Goal: Task Accomplishment & Management: Manage account settings

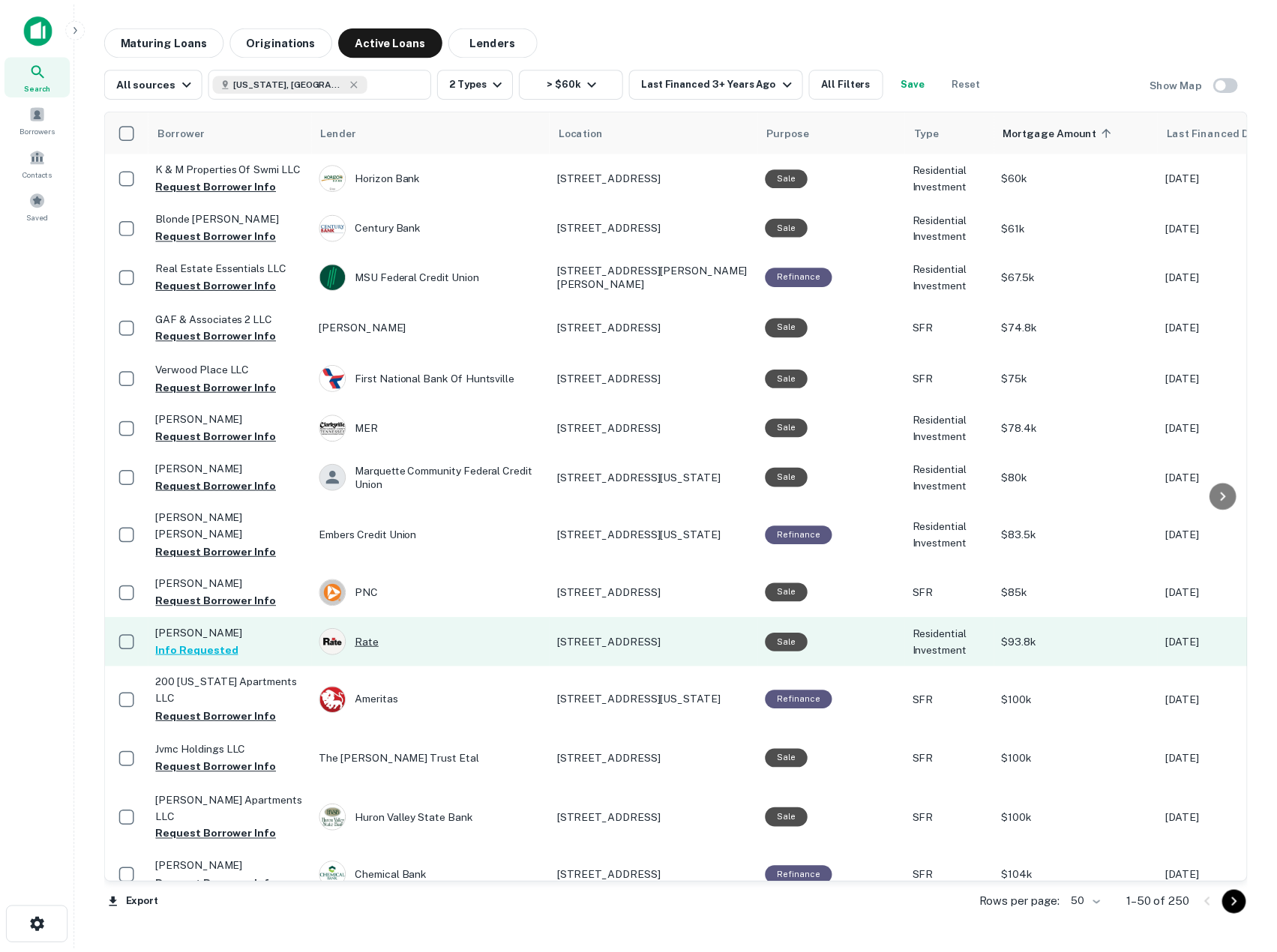
scroll to position [200, 0]
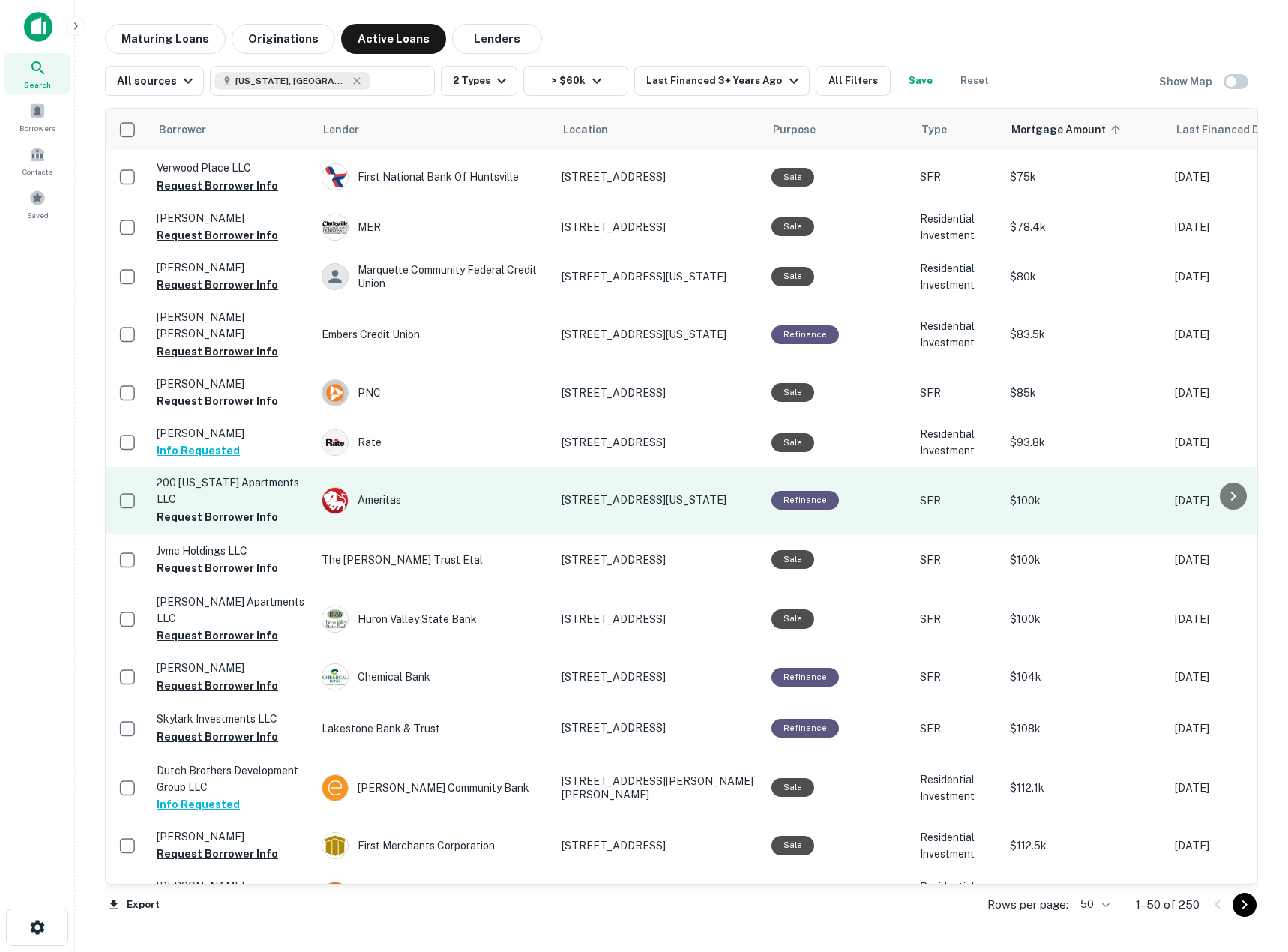
click at [712, 493] on p "200 Virginia Ave Royal Oak, MI48067" at bounding box center [659, 500] width 195 height 14
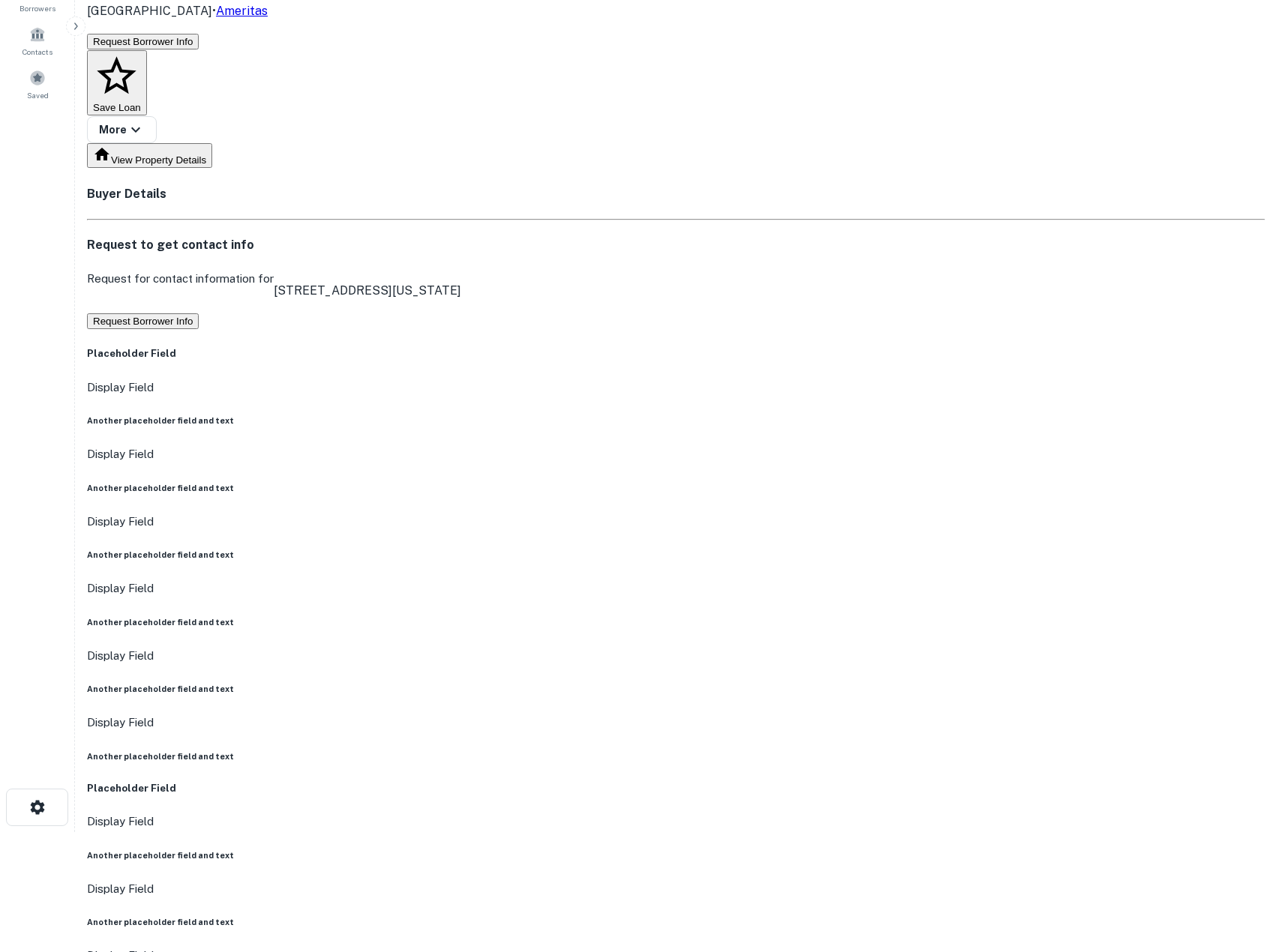
scroll to position [200, 0]
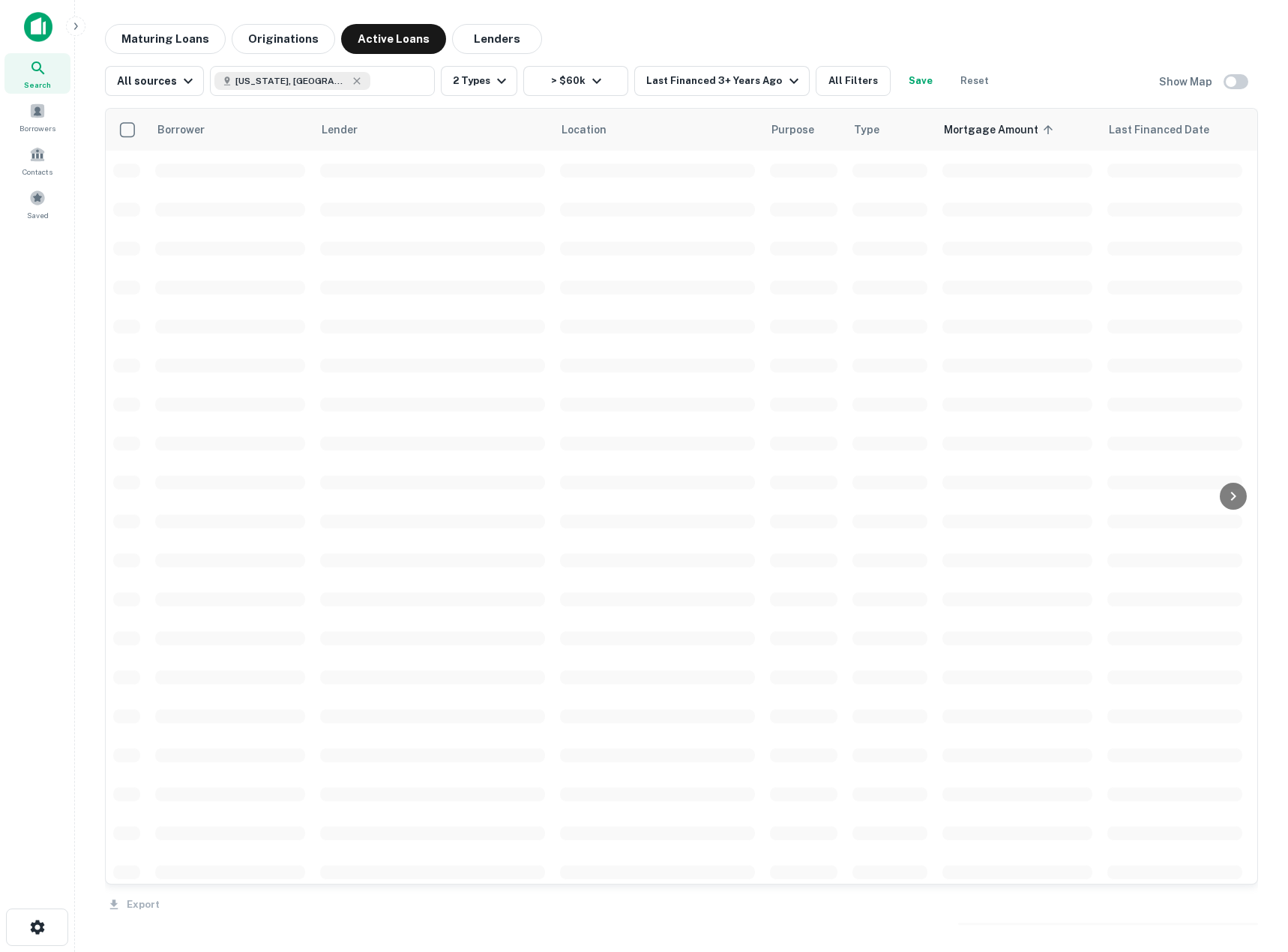
scroll to position [200, 0]
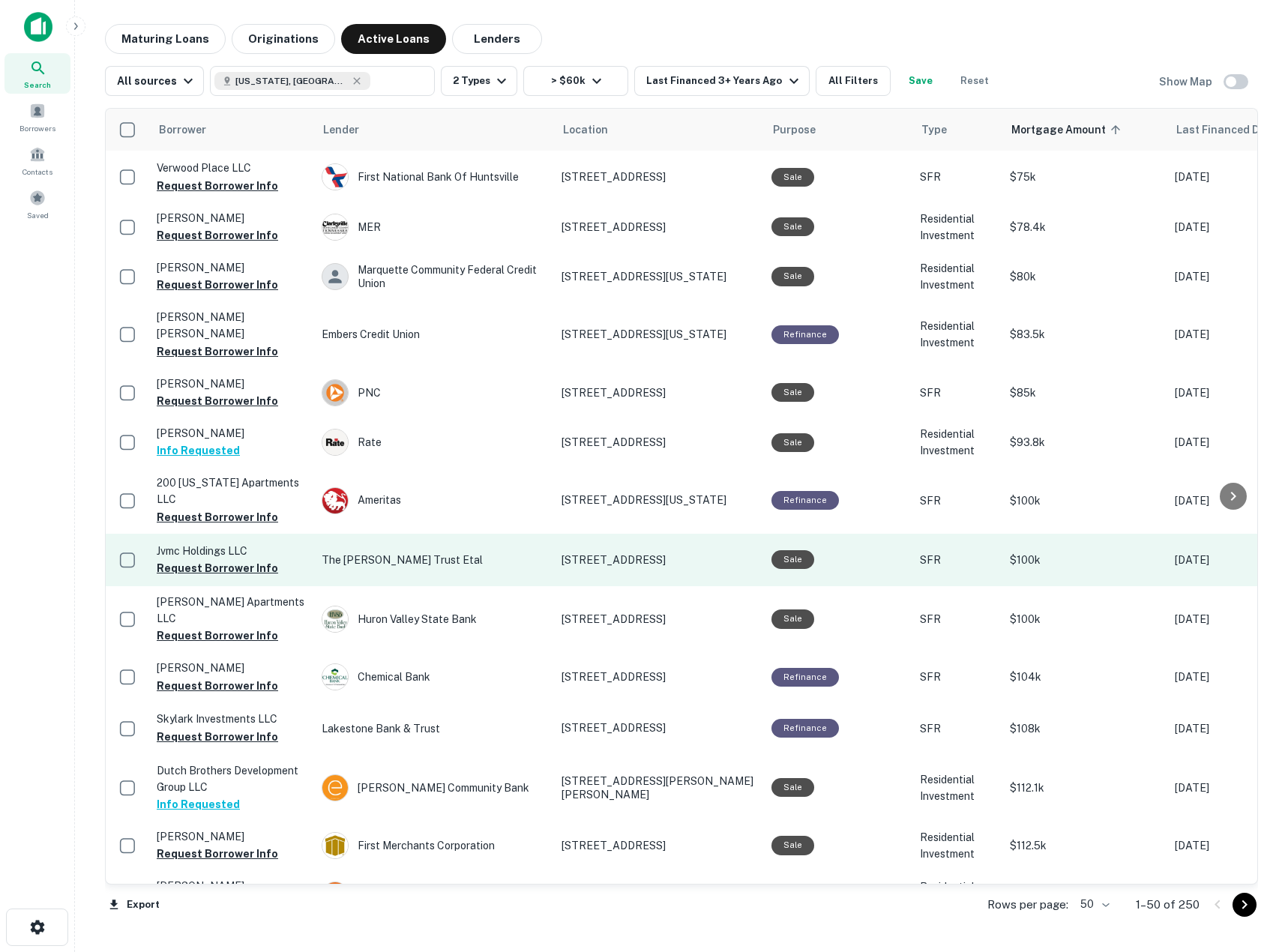
click at [507, 551] on p "The Margaret D Evans Trust Etal" at bounding box center [434, 560] width 225 height 17
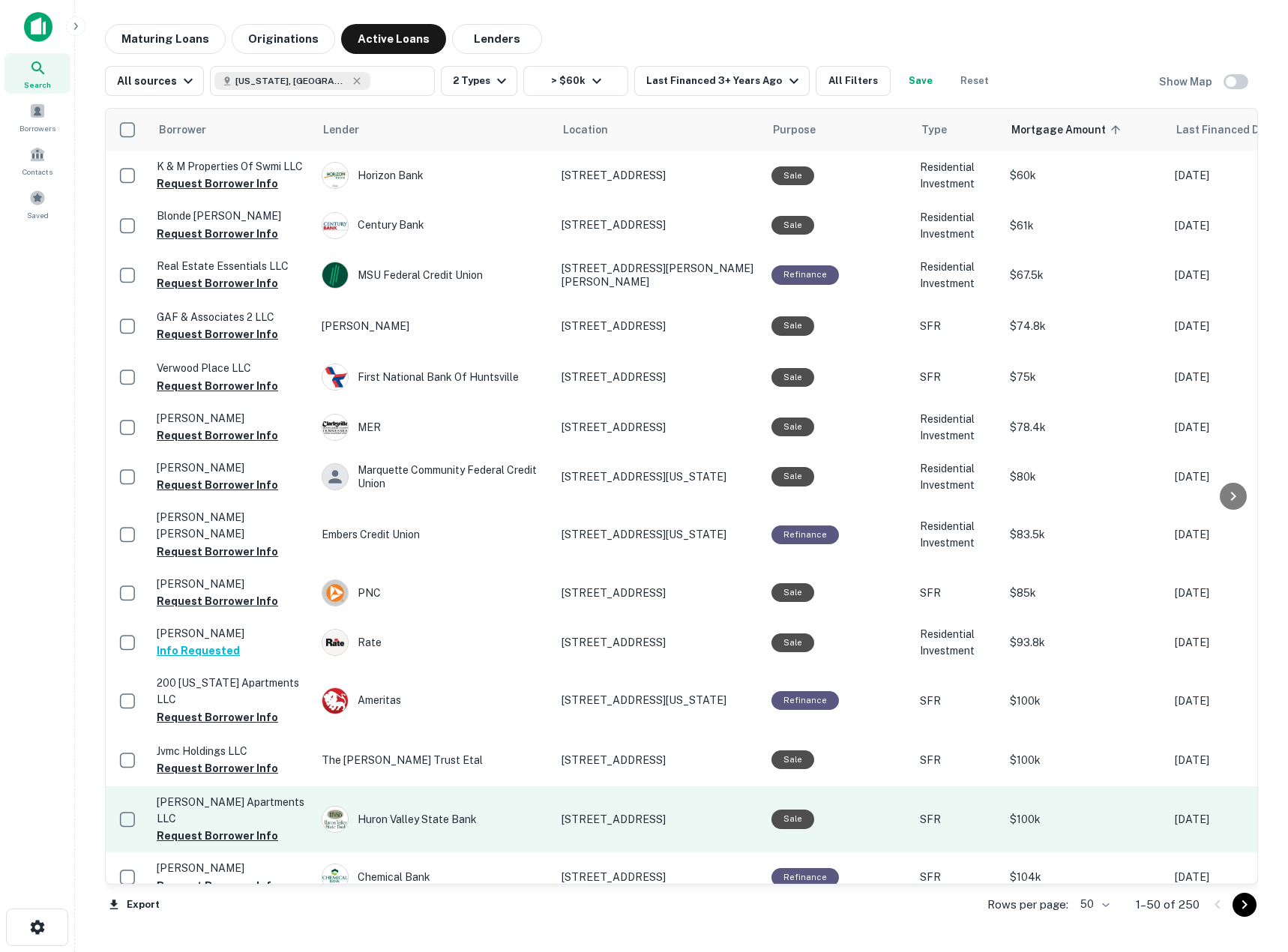
scroll to position [200, 0]
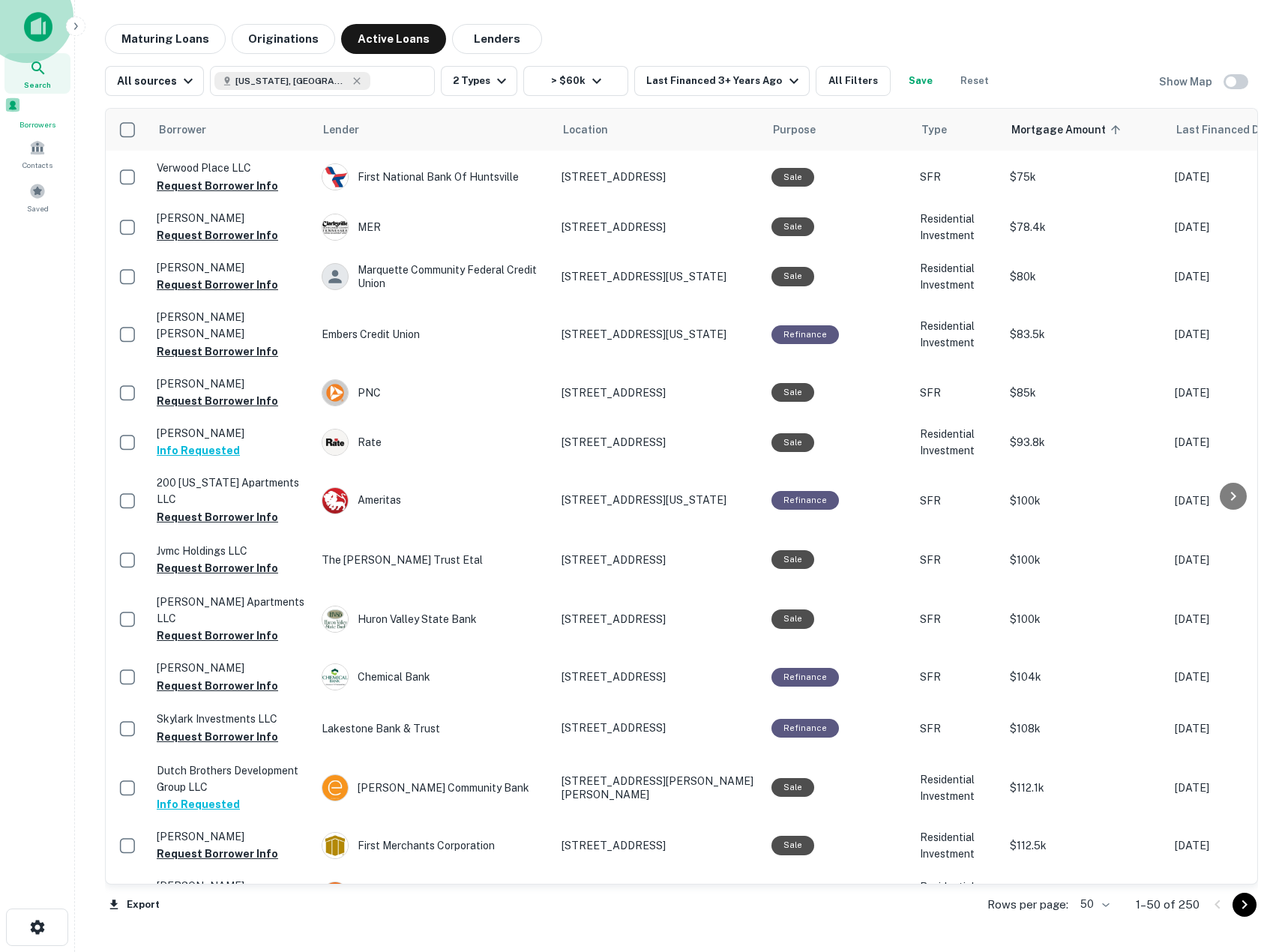
click at [21, 113] on span at bounding box center [13, 105] width 17 height 17
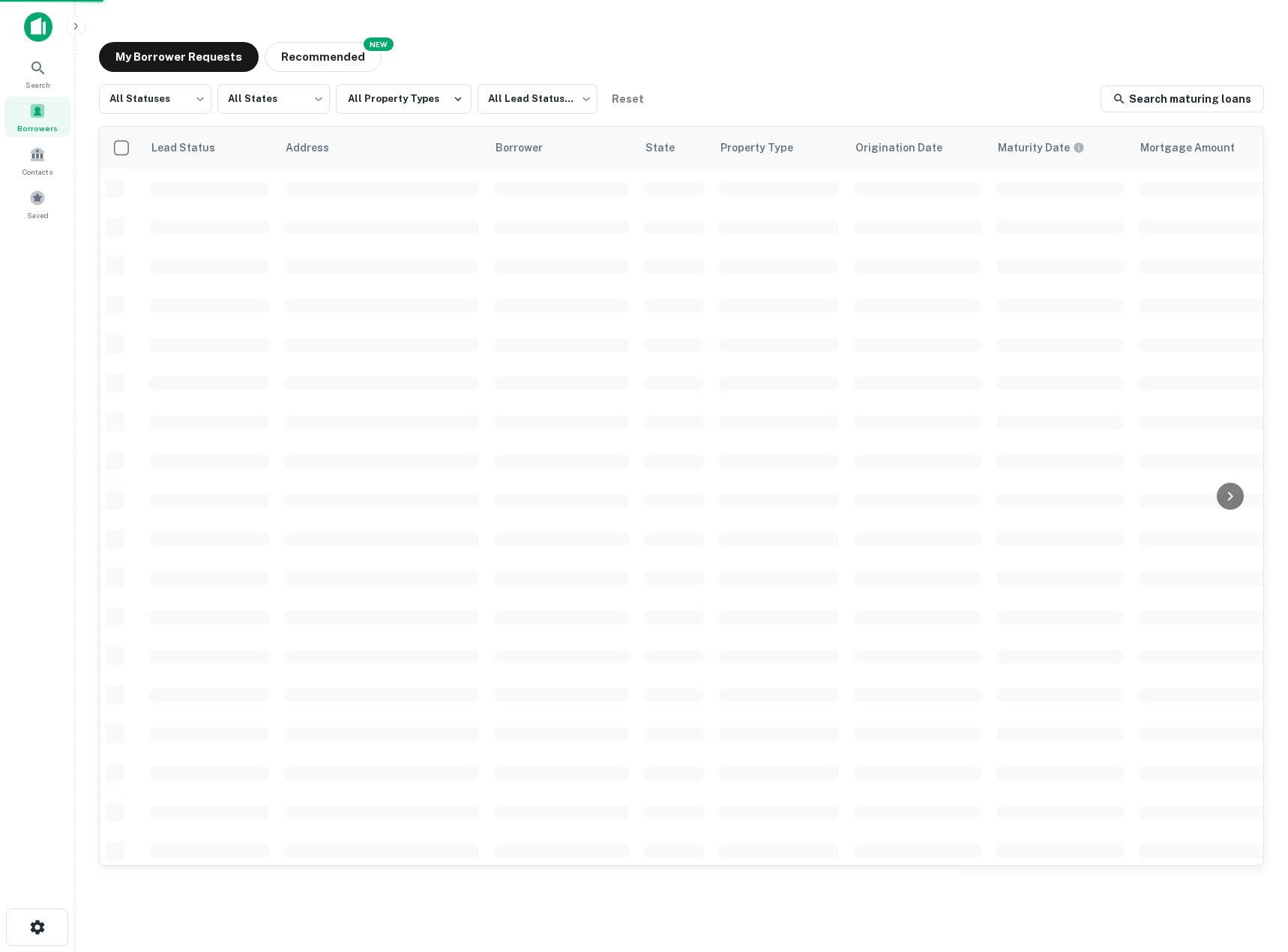
scroll to position [198, 0]
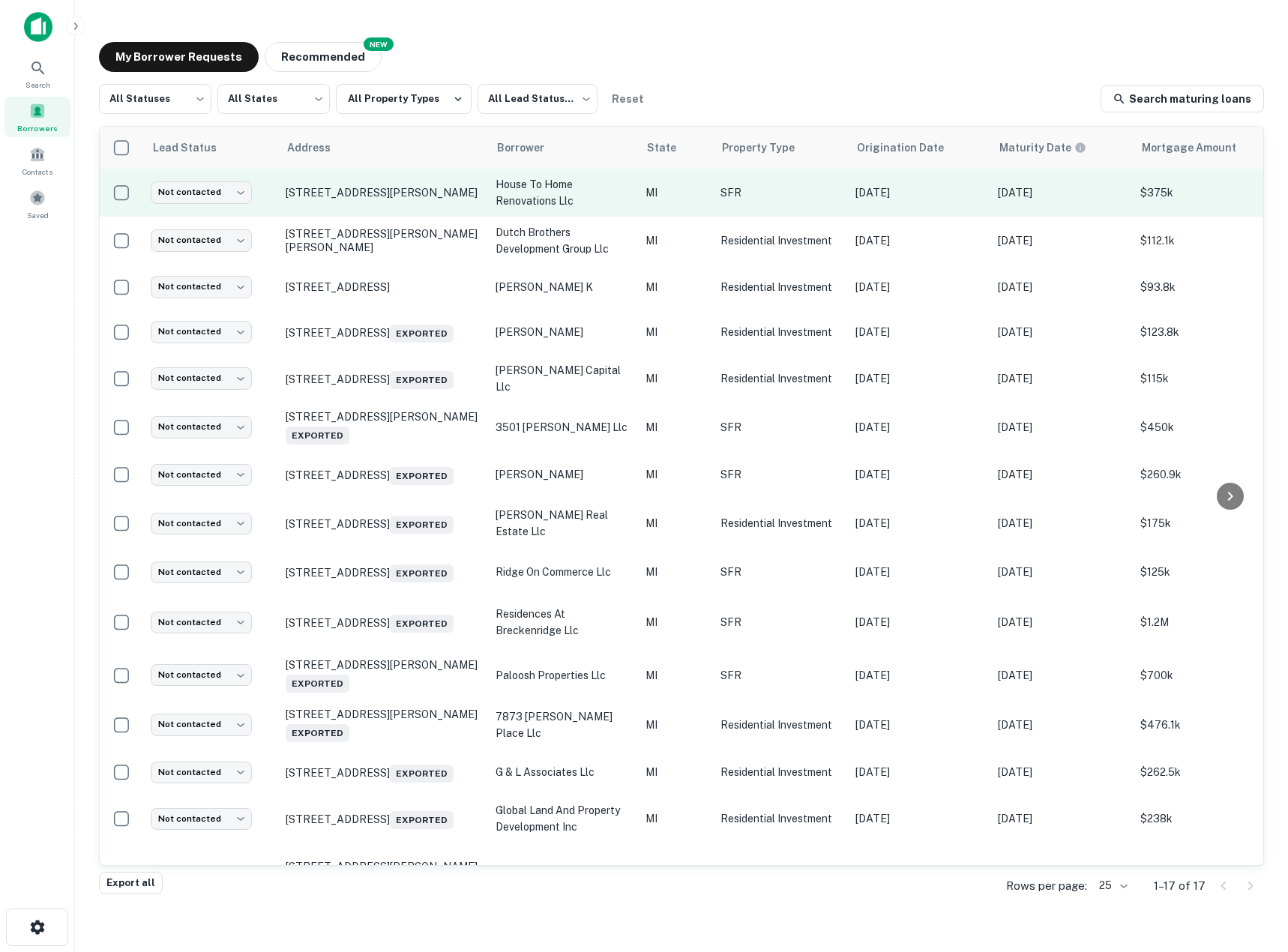
click at [327, 202] on td "[STREET_ADDRESS][PERSON_NAME]" at bounding box center [383, 192] width 210 height 48
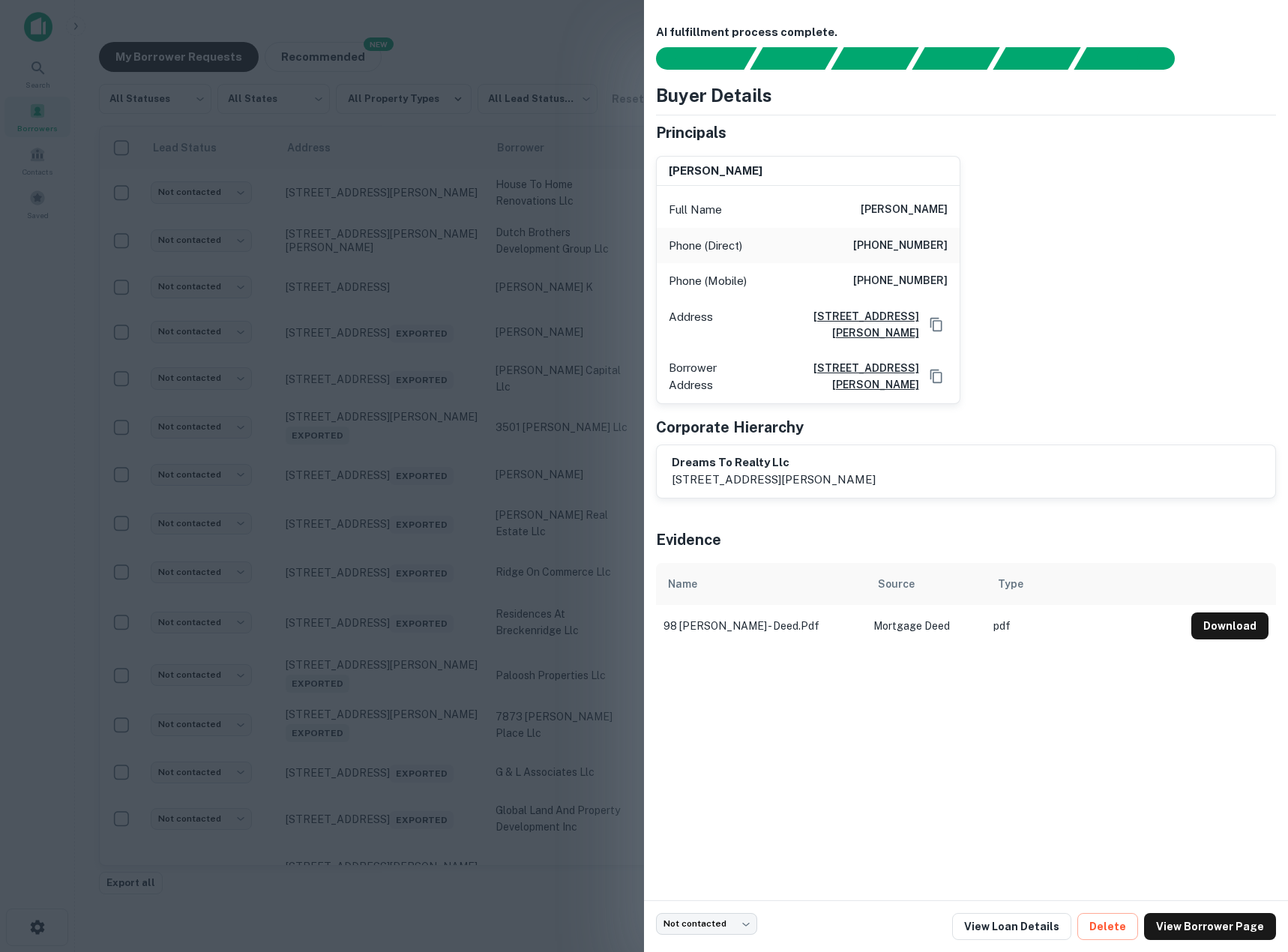
click at [610, 595] on div at bounding box center [644, 476] width 1288 height 952
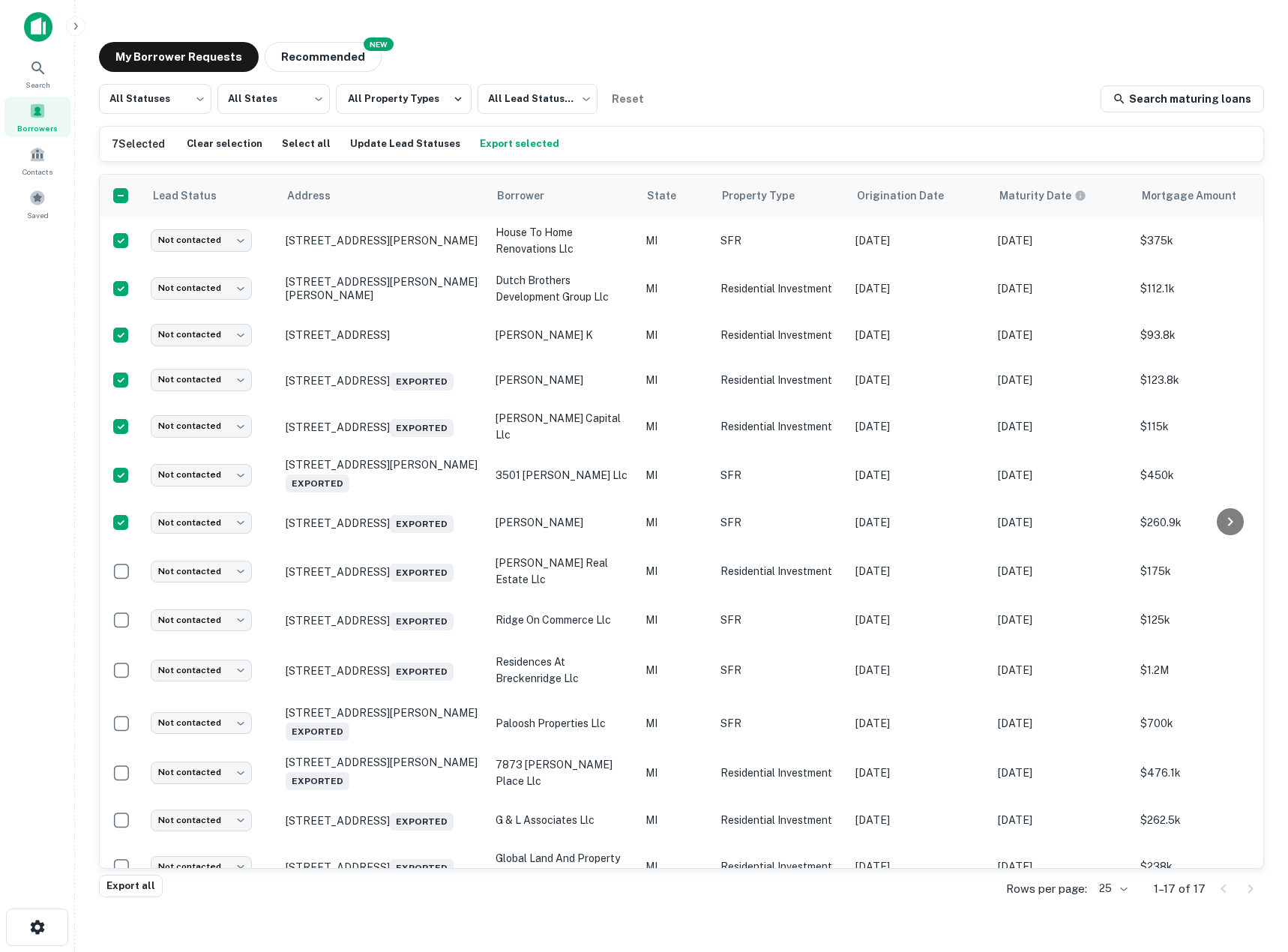
click at [476, 141] on button "Export selected" at bounding box center [519, 143] width 87 height 22
